Goal: Transaction & Acquisition: Download file/media

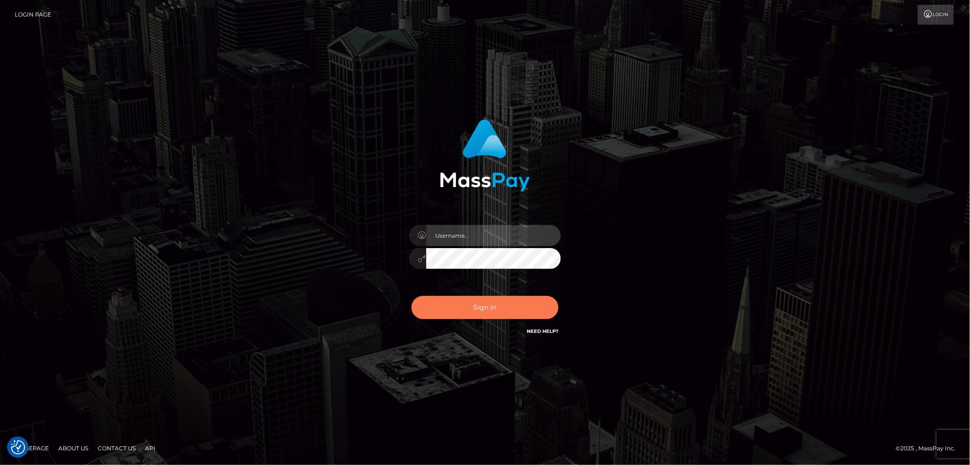
type input "Marcopolo"
click at [453, 311] on button "Sign in" at bounding box center [484, 307] width 147 height 23
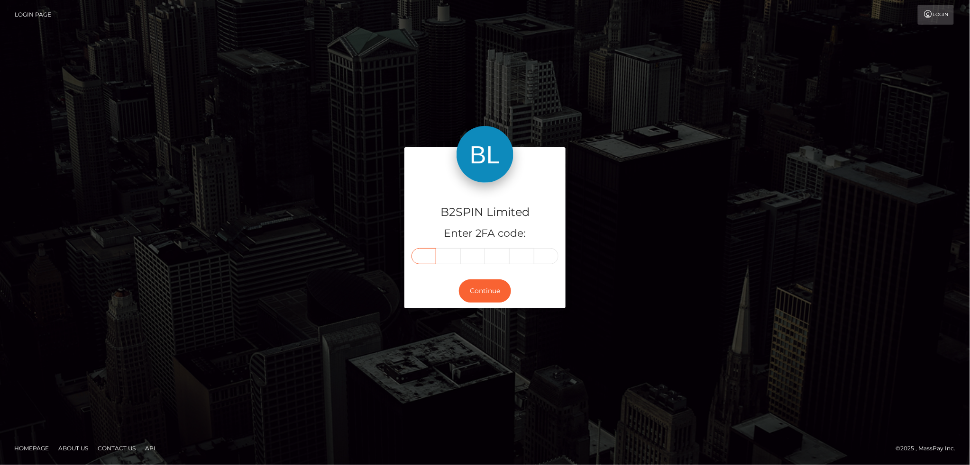
paste input "2"
type input "2"
type input "0"
type input "1"
type input "2"
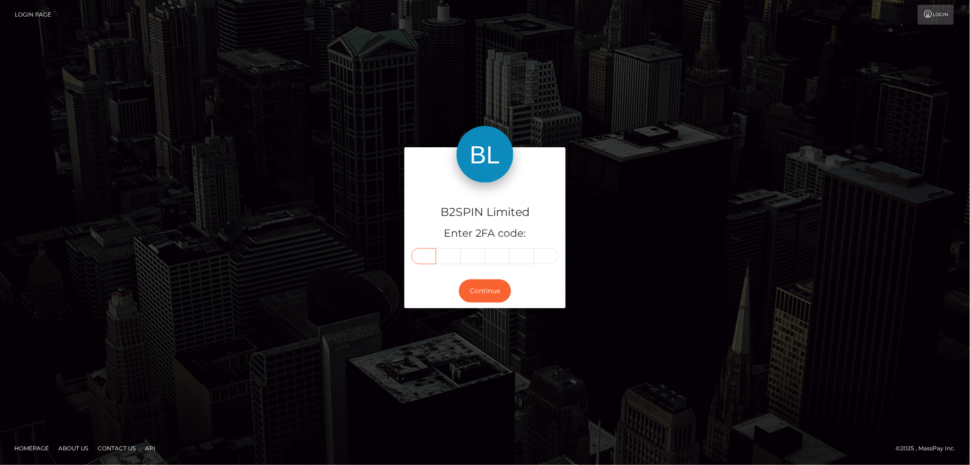
type input "2"
type input "3"
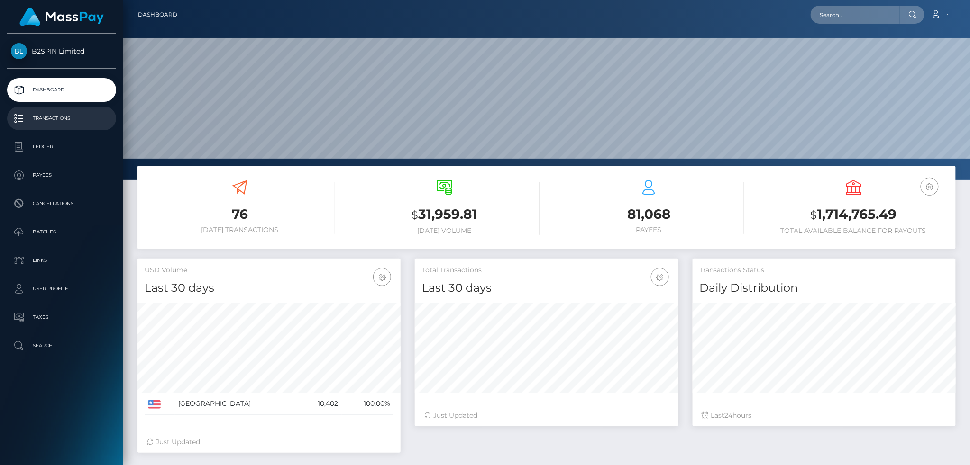
scroll to position [168, 263]
click at [63, 119] on p "Transactions" at bounding box center [61, 118] width 101 height 14
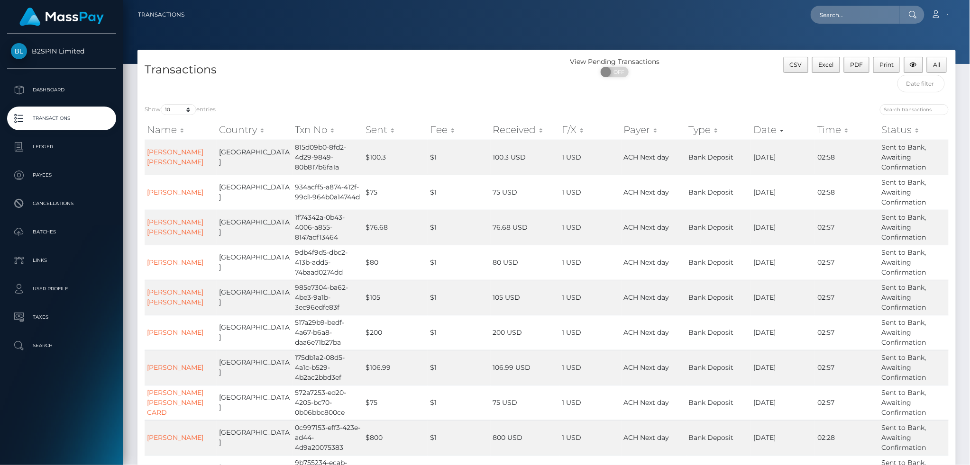
click at [187, 99] on div "Show 10 25 50 100 250 500 1,000 3,500 entries Name Country Txn No Sent Fee Rece…" at bounding box center [546, 313] width 818 height 432
click at [188, 110] on select "10 25 50 100 250 500 1,000 3,500" at bounding box center [179, 109] width 36 height 11
select select "3500"
click at [162, 105] on select "10 25 50 100 250 500 1,000 3,500" at bounding box center [179, 109] width 36 height 11
click at [615, 71] on span "OFF" at bounding box center [618, 72] width 24 height 10
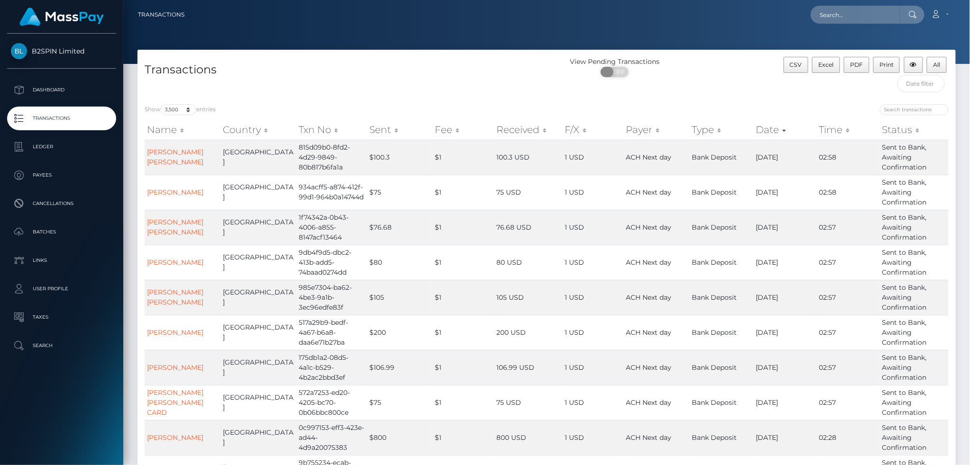
checkbox input "true"
click at [826, 64] on span "Excel" at bounding box center [825, 64] width 15 height 7
